Goal: Information Seeking & Learning: Learn about a topic

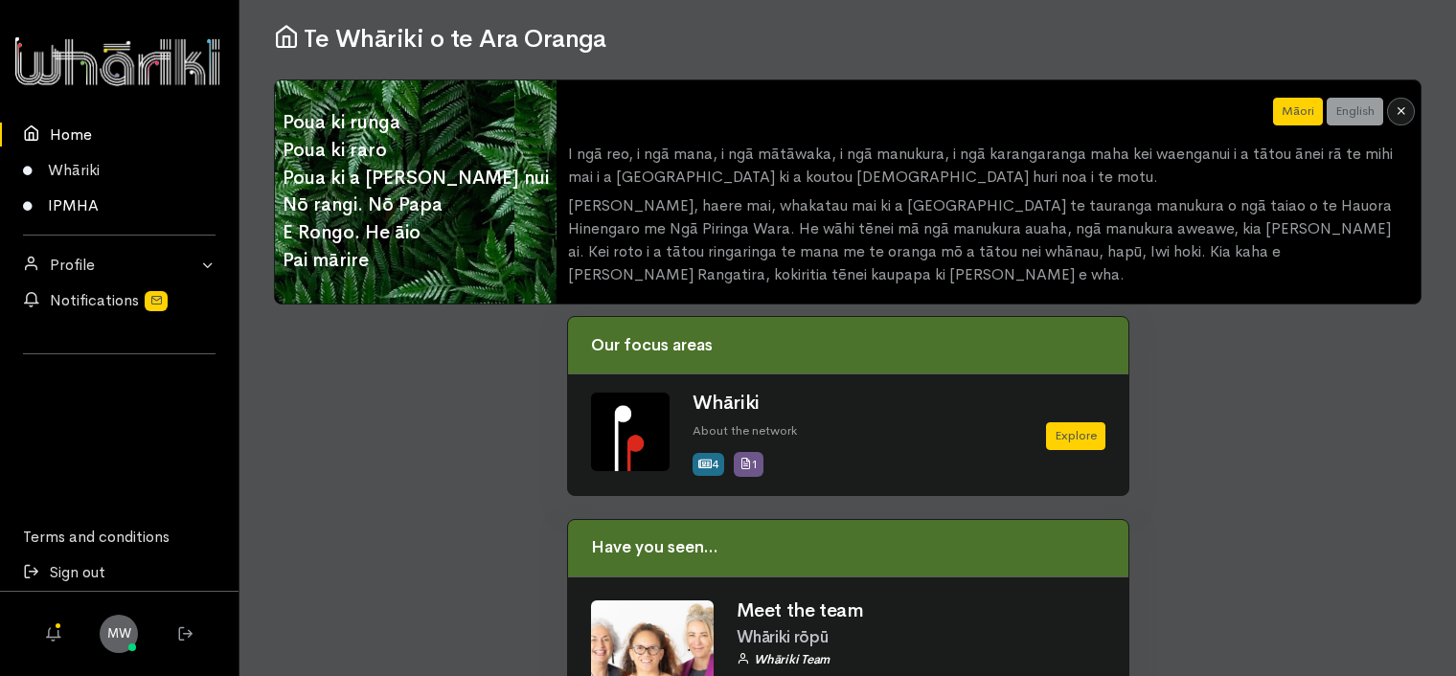
click at [57, 205] on link "IPMHA" at bounding box center [119, 205] width 239 height 35
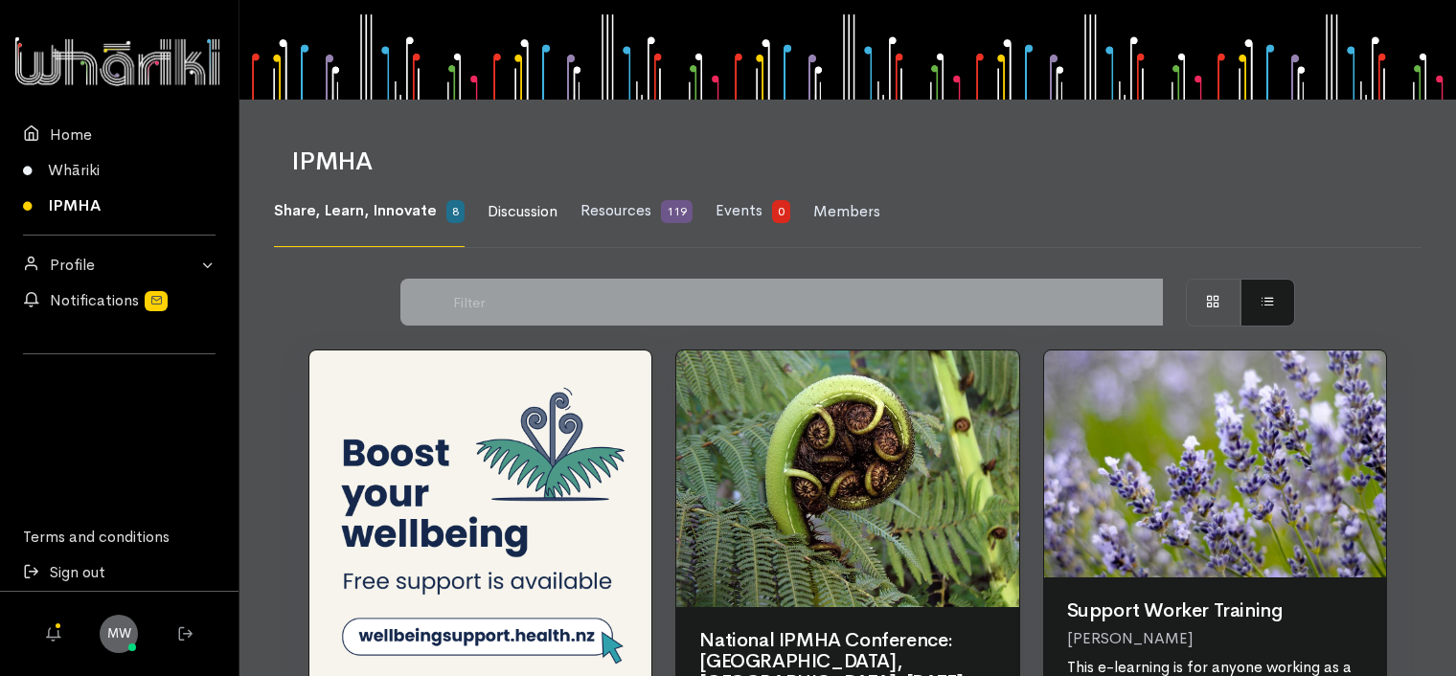
click at [530, 217] on span "Discussion" at bounding box center [523, 211] width 70 height 20
click at [659, 217] on link "Resources 119" at bounding box center [637, 211] width 112 height 71
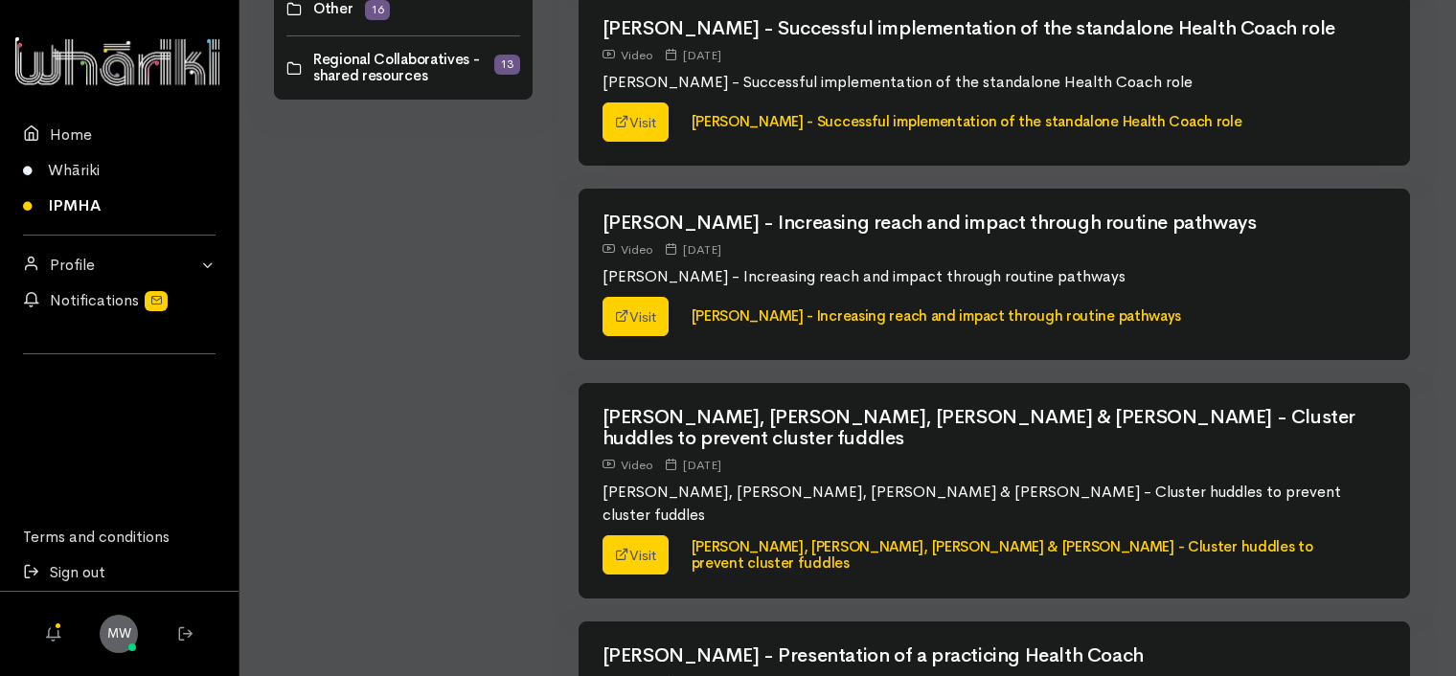
scroll to position [575, 0]
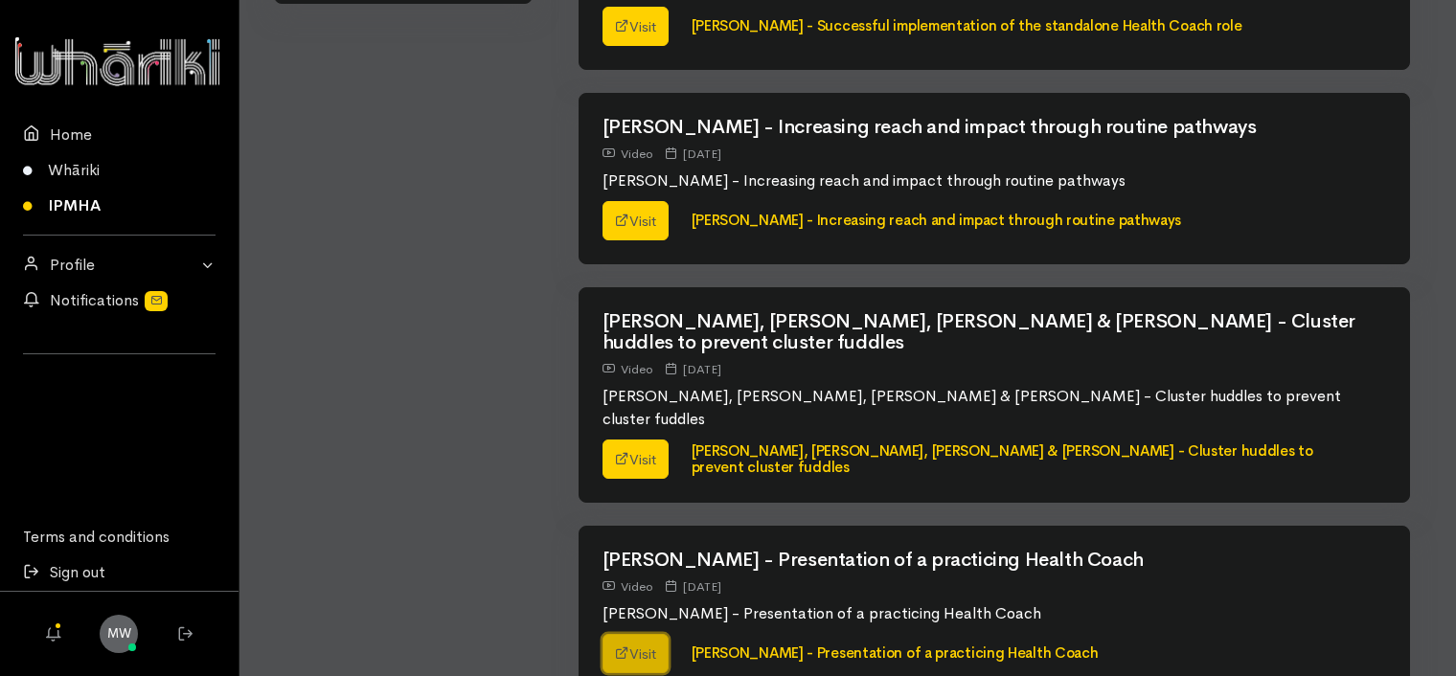
click at [641, 634] on link "Visit" at bounding box center [636, 654] width 66 height 40
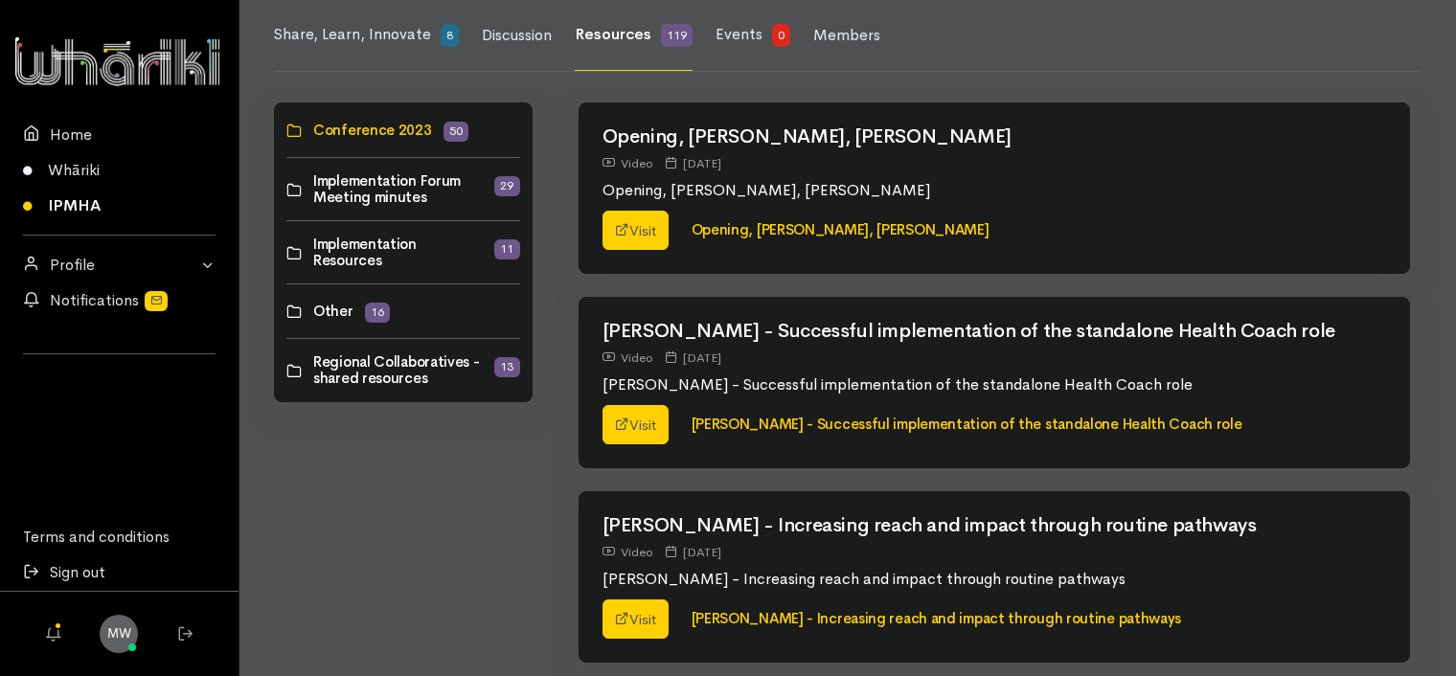
scroll to position [0, 0]
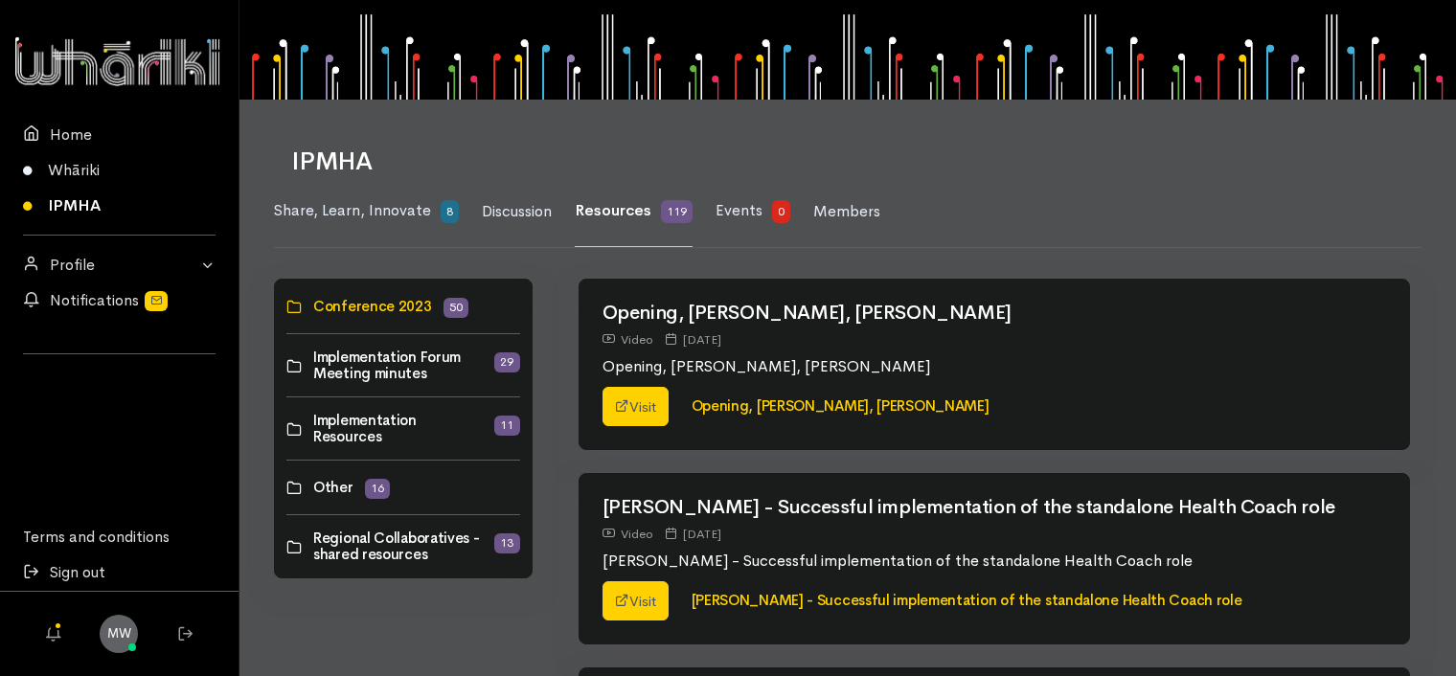
click at [1015, 182] on ul "Share, Learn, Innovate 8 Discussion Resources 119 Events 0 Members" at bounding box center [836, 211] width 1125 height 71
click at [1088, 163] on h1 "IPMHA" at bounding box center [844, 162] width 1107 height 28
